Goal: Navigation & Orientation: Find specific page/section

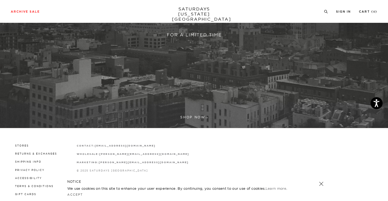
scroll to position [146, 0]
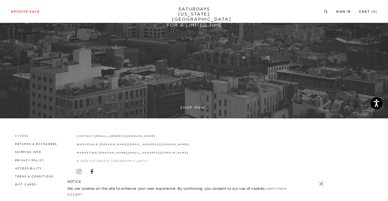
click at [25, 135] on link "Stores" at bounding box center [22, 136] width 14 height 3
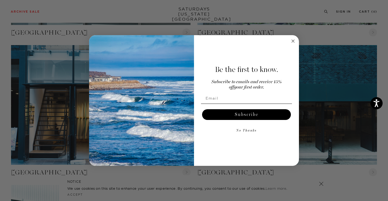
scroll to position [484, 0]
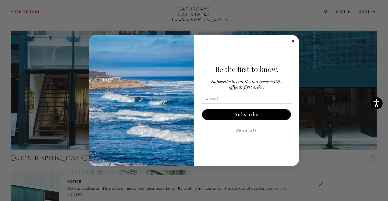
click at [294, 42] on icon "Close dialog" at bounding box center [293, 41] width 6 height 6
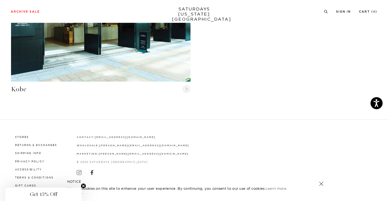
scroll to position [694, 0]
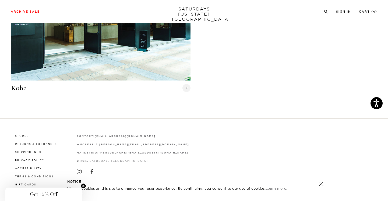
click at [191, 8] on link "SATURDAYS [US_STATE][GEOGRAPHIC_DATA]" at bounding box center [194, 13] width 44 height 15
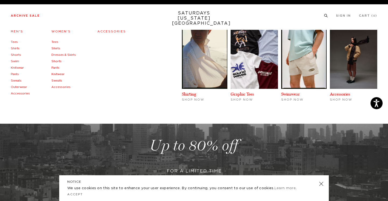
click at [108, 31] on link "Accessories" at bounding box center [111, 31] width 29 height 3
